Goal: Task Accomplishment & Management: Use online tool/utility

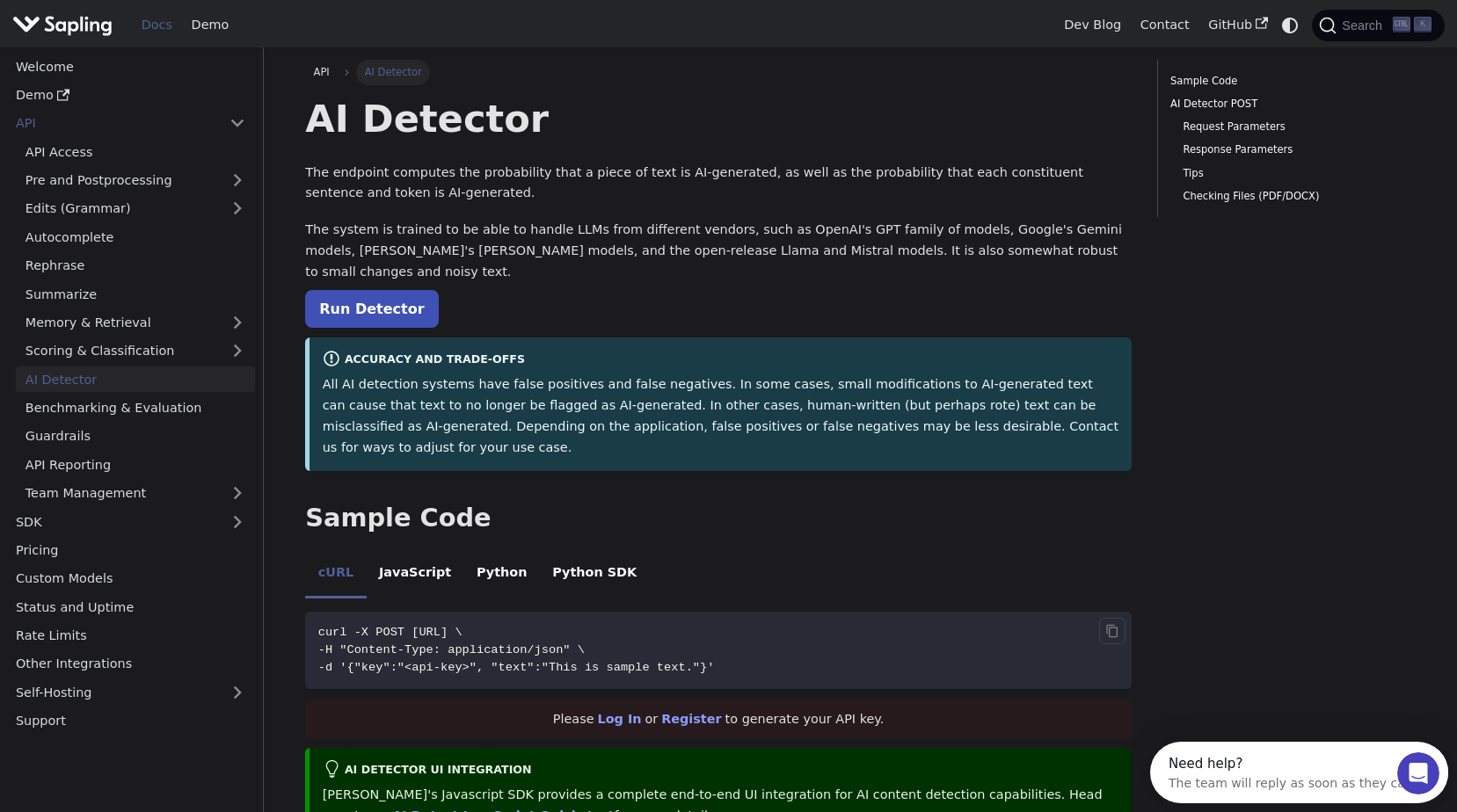
drag, startPoint x: 719, startPoint y: 628, endPoint x: 310, endPoint y: 588, distance: 411.0
click at [310, 612] on code "curl -X POST [URL] \ -H "Content-Type: application/json" \ -d '{"key":"<api-key…" at bounding box center [718, 651] width 827 height 78
click at [1105, 624] on icon "Copy code to clipboard" at bounding box center [1112, 631] width 14 height 14
copy code "curl -X POST [URL] \ -H "Content-Type: application/json" \ -d '{"key":"<api-key…"
